Goal: Check status: Check status

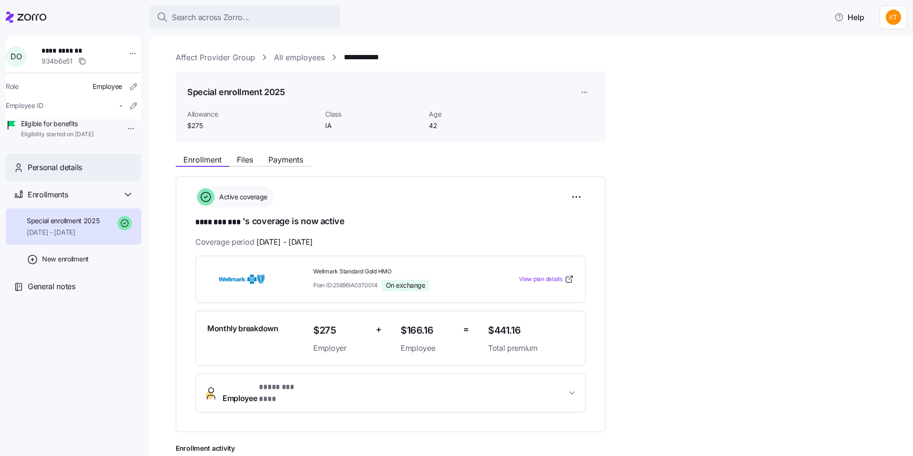
click at [90, 181] on div "Personal details" at bounding box center [74, 167] width 136 height 27
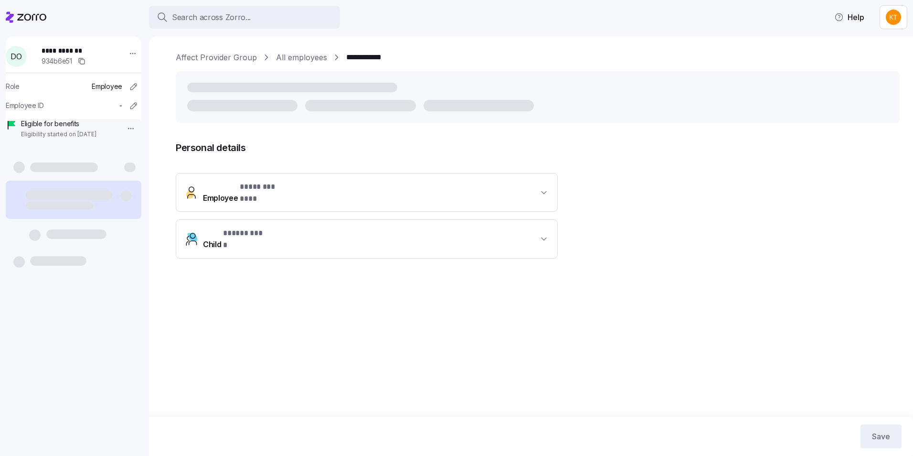
click at [329, 196] on button "Employee * ******** *** *" at bounding box center [366, 192] width 381 height 38
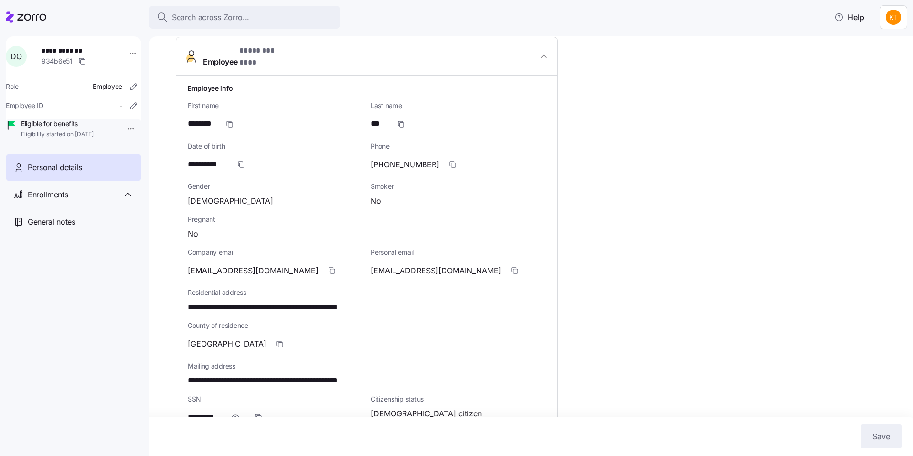
scroll to position [96, 0]
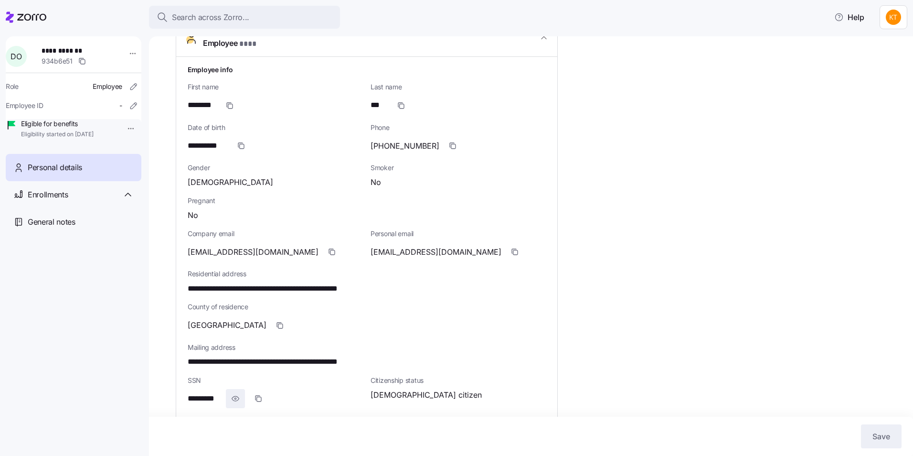
click at [234, 393] on icon "button" at bounding box center [236, 398] width 10 height 11
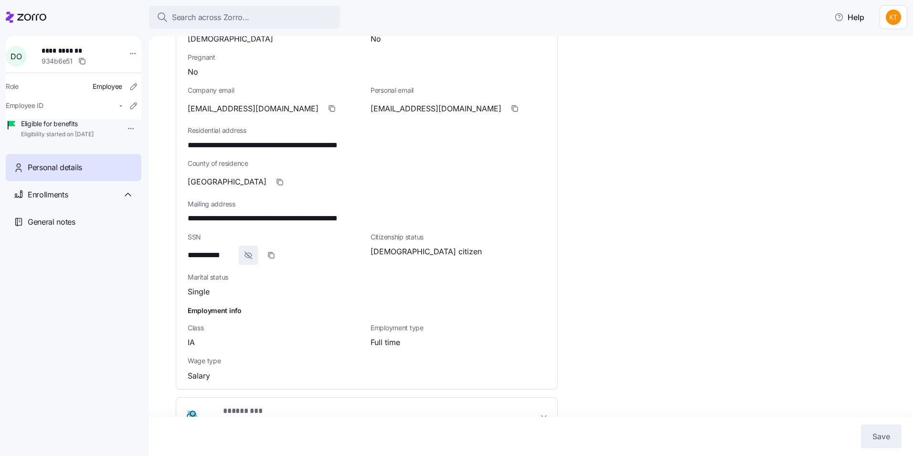
scroll to position [254, 0]
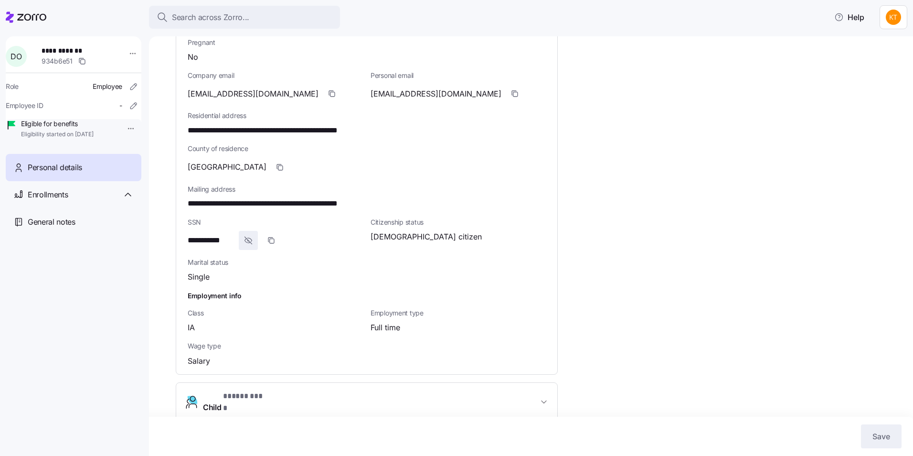
drag, startPoint x: 225, startPoint y: 385, endPoint x: 230, endPoint y: 380, distance: 7.1
click at [230, 383] on button "Child * ***** *** *" at bounding box center [366, 402] width 381 height 38
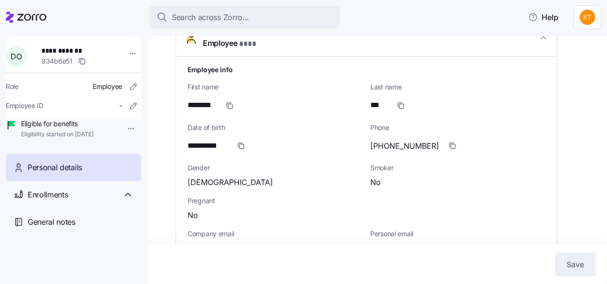
scroll to position [143, 0]
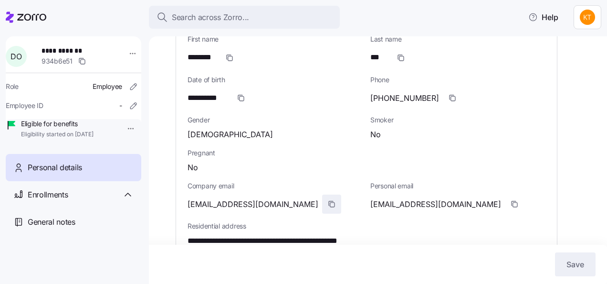
click at [326, 195] on span "button" at bounding box center [332, 204] width 18 height 18
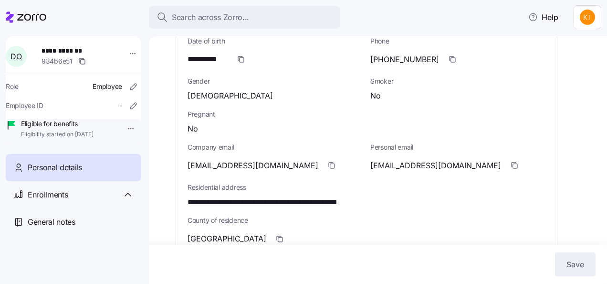
scroll to position [239, 0]
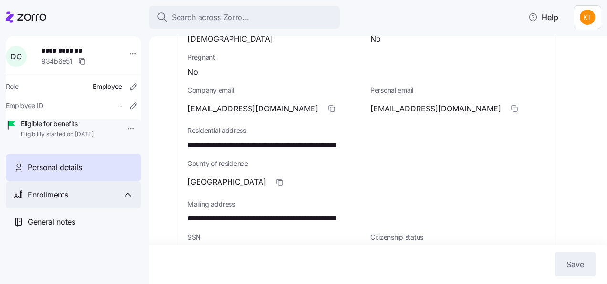
click at [85, 201] on div "Enrollments" at bounding box center [81, 195] width 106 height 12
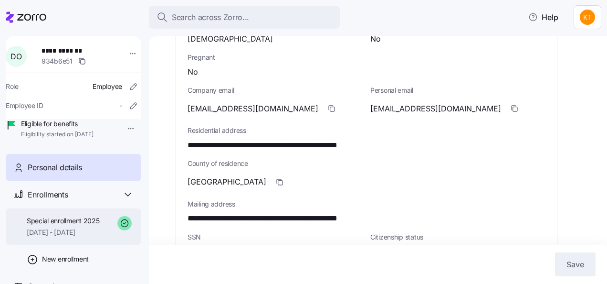
click at [53, 225] on span "Special enrollment 2025" at bounding box center [63, 221] width 73 height 10
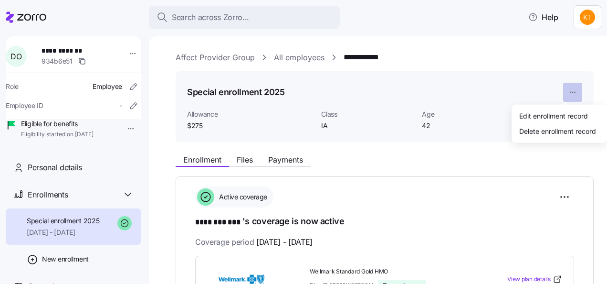
click at [558, 96] on html "**********" at bounding box center [303, 139] width 607 height 278
click at [277, 159] on html "**********" at bounding box center [303, 139] width 607 height 278
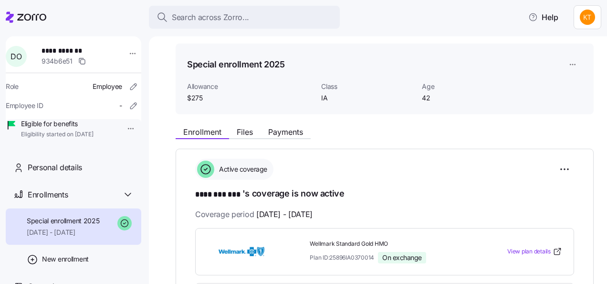
scroll to position [96, 0]
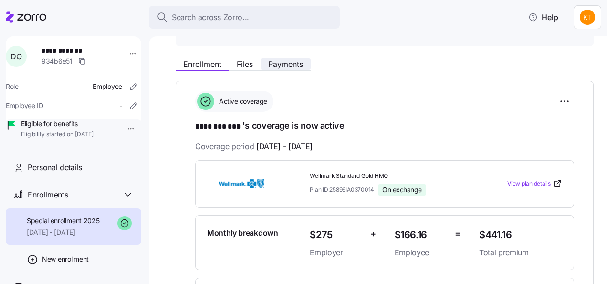
click at [287, 63] on span "Payments" at bounding box center [285, 64] width 35 height 8
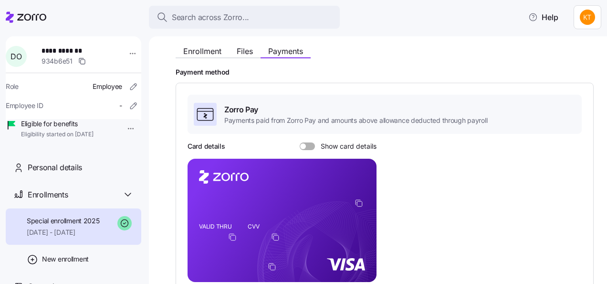
scroll to position [136, 0]
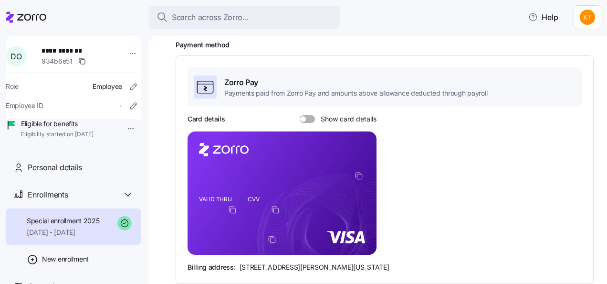
click at [303, 116] on span at bounding box center [303, 119] width 6 height 6
click at [300, 115] on input "Show card details" at bounding box center [300, 115] width 0 height 0
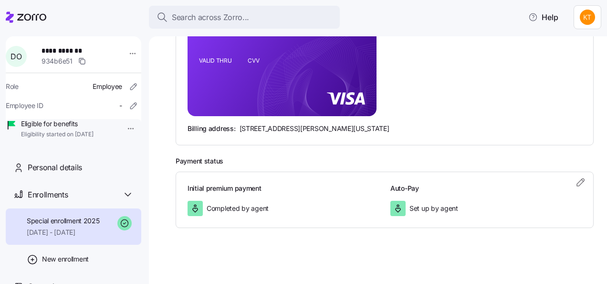
scroll to position [179, 0]
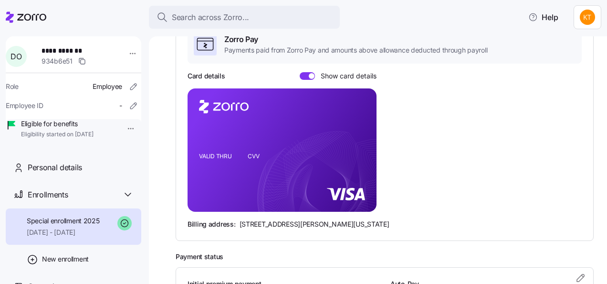
click at [305, 72] on span at bounding box center [305, 76] width 10 height 8
click at [300, 72] on input "Show card details" at bounding box center [300, 72] width 0 height 0
click at [358, 130] on icon "copy-to-clipboard" at bounding box center [359, 132] width 9 height 9
click at [361, 132] on icon "copy-to-clipboard" at bounding box center [359, 132] width 9 height 9
click at [308, 73] on span at bounding box center [311, 76] width 10 height 8
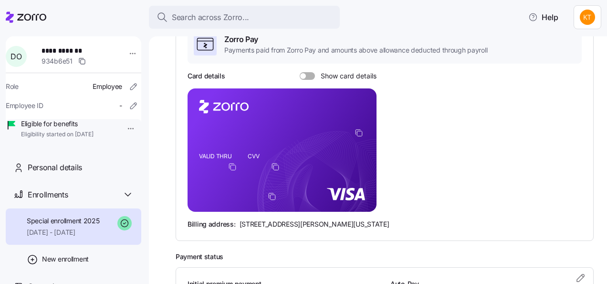
click at [300, 72] on input "Show card details" at bounding box center [300, 72] width 0 height 0
